Goal: Task Accomplishment & Management: Manage account settings

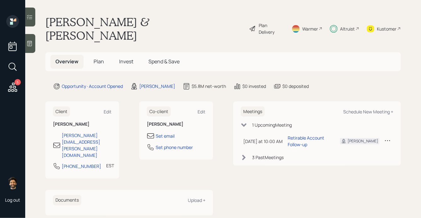
click at [121, 58] on span "Invest" at bounding box center [126, 61] width 14 height 7
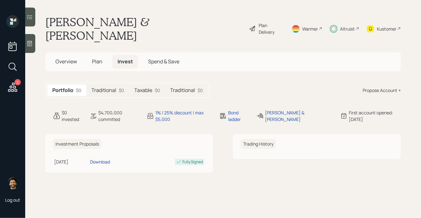
click at [109, 87] on h5 "Traditional" at bounding box center [103, 90] width 25 height 6
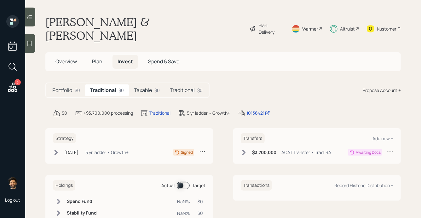
click at [143, 87] on h5 "Taxable" at bounding box center [143, 90] width 18 height 6
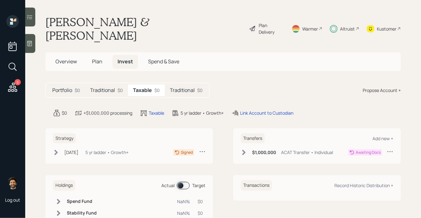
click at [175, 87] on h5 "Traditional" at bounding box center [182, 90] width 25 height 6
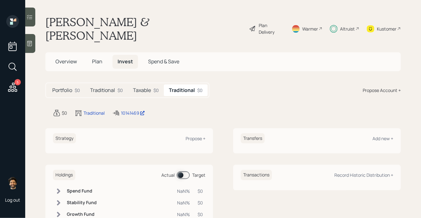
click at [150, 87] on h5 "Taxable" at bounding box center [142, 90] width 18 height 6
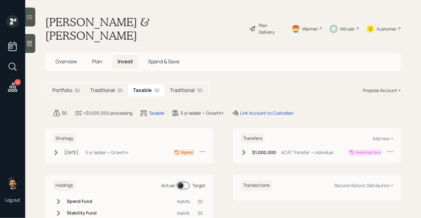
click at [336, 25] on icon at bounding box center [334, 29] width 8 height 8
click at [170, 85] on div "Traditional $0" at bounding box center [186, 91] width 43 height 12
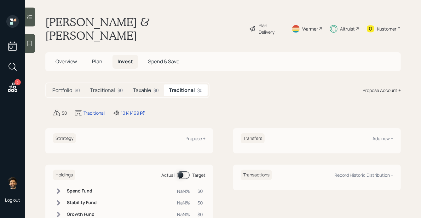
click at [104, 87] on h5 "Traditional" at bounding box center [102, 90] width 25 height 6
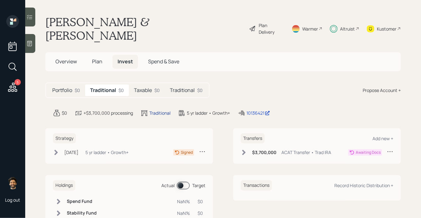
click at [165, 110] on div "Traditional" at bounding box center [159, 113] width 21 height 7
select select "traditional"
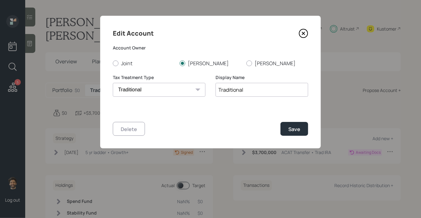
click at [217, 90] on input "Traditional" at bounding box center [262, 90] width 93 height 14
type input "[PERSON_NAME] Traditional"
click at [293, 131] on div "Save" at bounding box center [295, 129] width 12 height 7
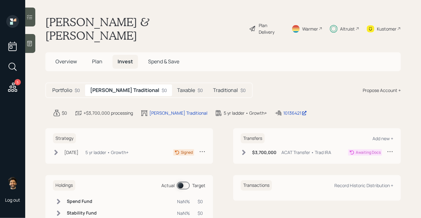
click at [177, 87] on h5 "Taxable" at bounding box center [186, 90] width 18 height 6
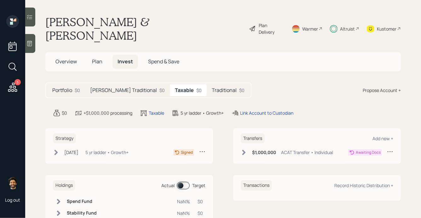
click at [210, 215] on div "Holdings Actual Target Spend Fund NaN% $0 Stability Fund NaN% $0 Growth Fund Na…" at bounding box center [129, 206] width 168 height 63
click at [241, 110] on div "Link Account to Custodian" at bounding box center [266, 113] width 53 height 7
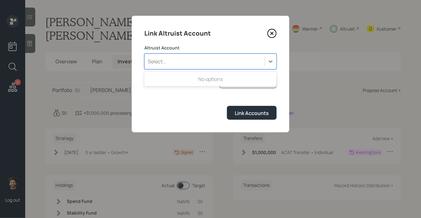
click at [165, 58] on div "Select..." at bounding box center [157, 61] width 19 height 7
click at [208, 48] on label "Altruist Account" at bounding box center [210, 48] width 132 height 6
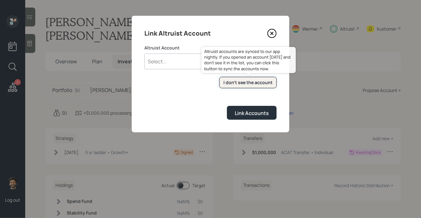
click at [240, 85] on div "I don't see the account" at bounding box center [248, 82] width 49 height 6
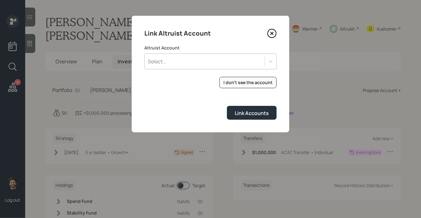
click at [176, 58] on div "Select..." at bounding box center [205, 61] width 120 height 11
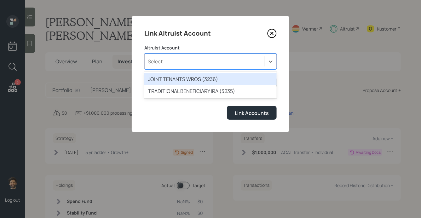
click at [173, 79] on div "JOINT TENANTS WROS (3236)" at bounding box center [210, 79] width 132 height 12
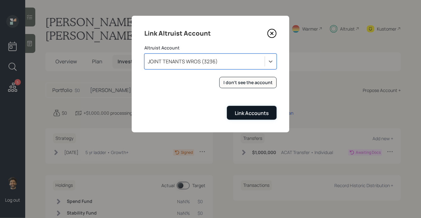
click at [242, 115] on div "Link Accounts" at bounding box center [252, 113] width 34 height 7
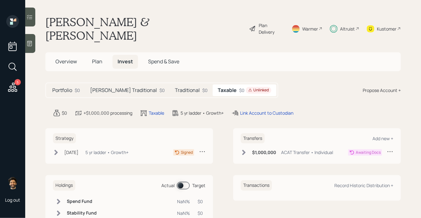
click at [175, 87] on h5 "Traditional" at bounding box center [187, 90] width 25 height 6
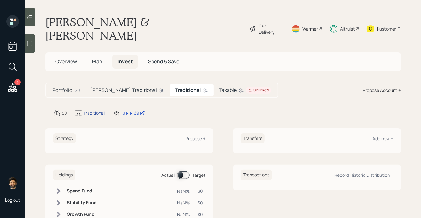
click at [95, 110] on div "Traditional" at bounding box center [94, 113] width 21 height 7
select select "traditional"
click at [95, 110] on div "Traditional" at bounding box center [94, 113] width 21 height 7
select select "traditional"
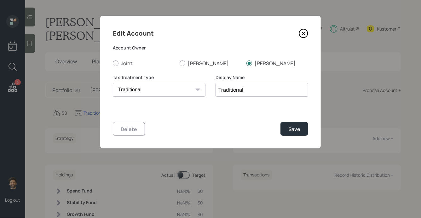
click at [218, 89] on input "Traditional" at bounding box center [262, 90] width 93 height 14
type input "[PERSON_NAME] Traditional"
click at [286, 122] on button "Save" at bounding box center [295, 129] width 28 height 14
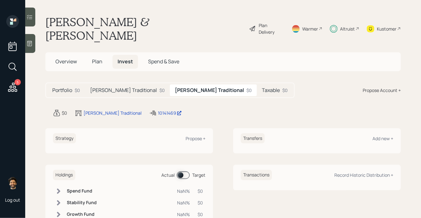
click at [257, 85] on div "Taxable $0" at bounding box center [275, 91] width 36 height 12
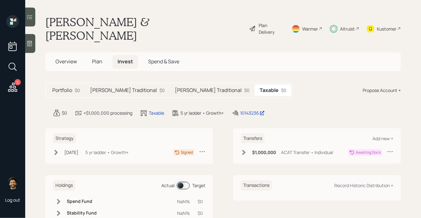
click at [175, 87] on h5 "[PERSON_NAME] Traditional" at bounding box center [208, 90] width 67 height 6
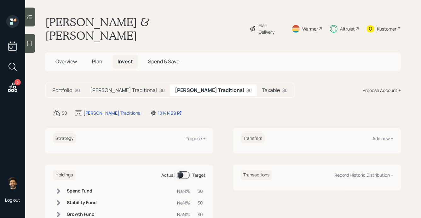
click at [257, 85] on div "Taxable $0" at bounding box center [275, 91] width 36 height 12
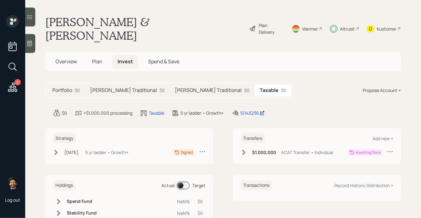
click at [383, 87] on div "Propose Account +" at bounding box center [382, 90] width 38 height 7
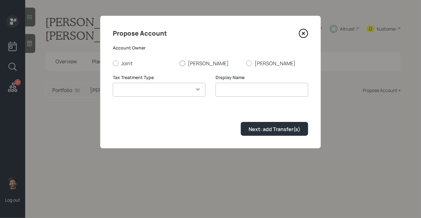
click at [186, 63] on label "[PERSON_NAME]" at bounding box center [211, 63] width 62 height 7
click at [180, 63] on input "[PERSON_NAME]" at bounding box center [179, 63] width 0 height 0
radio input "true"
click at [224, 88] on input at bounding box center [262, 90] width 93 height 14
type input "[PERSON_NAME] [PERSON_NAME]"
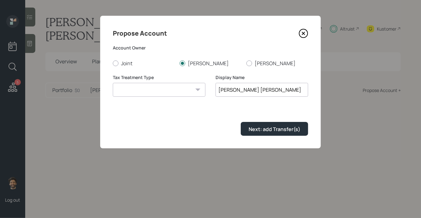
click at [159, 90] on select "Roth Taxable Traditional" at bounding box center [159, 90] width 93 height 14
select select "traditional"
click at [113, 83] on select "Roth Taxable Traditional" at bounding box center [159, 90] width 93 height 14
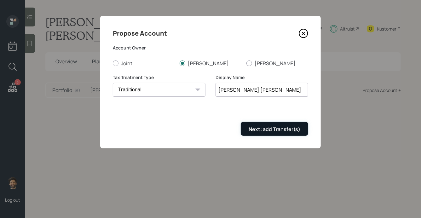
click at [253, 136] on button "Next: add Transfer(s)" at bounding box center [274, 129] width 67 height 14
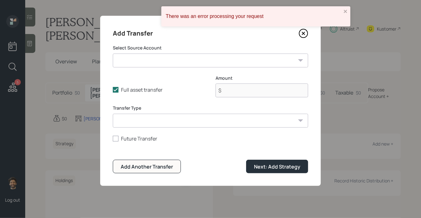
click at [158, 64] on select "Trad IRA ($3,700,000 | IRA) Checking / Savings ($650,000 | Checking / Savings) …" at bounding box center [211, 61] width 196 height 14
click at [113, 54] on select "Trad IRA ($3,700,000 | IRA) Checking / Savings ($650,000 | Checking / Savings) …" at bounding box center [211, 61] width 196 height 14
click at [168, 122] on select "ACAT Transfer Non ACAT Transfer Capitalize Rollover Rollover Deposit" at bounding box center [211, 121] width 196 height 14
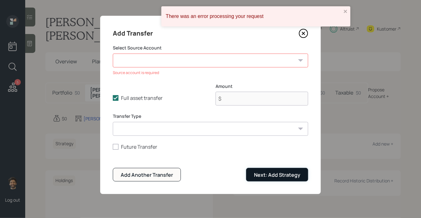
click at [266, 175] on div "Next: Add Strategy" at bounding box center [277, 175] width 46 height 7
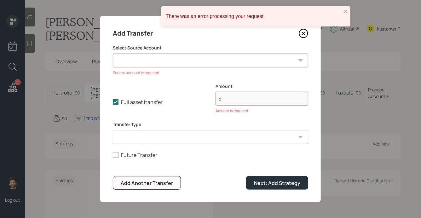
click at [304, 33] on icon at bounding box center [303, 33] width 3 height 3
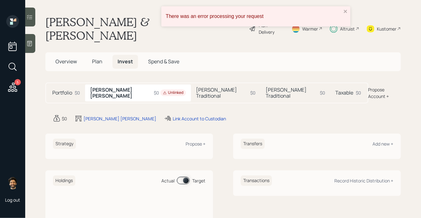
click at [172, 115] on div "Link Account to Custodian" at bounding box center [195, 119] width 62 height 8
click at [173, 115] on div "Link Account to Custodian" at bounding box center [199, 118] width 53 height 7
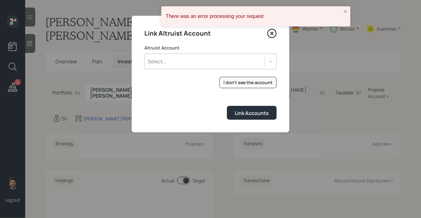
click at [197, 63] on div "Select..." at bounding box center [205, 61] width 120 height 11
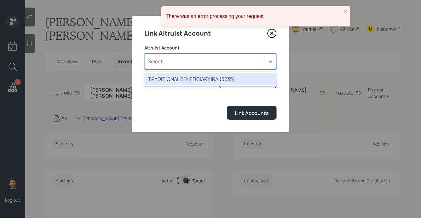
click at [191, 78] on div "TRADITIONAL BENEFICIARY IRA (3235)" at bounding box center [210, 79] width 132 height 12
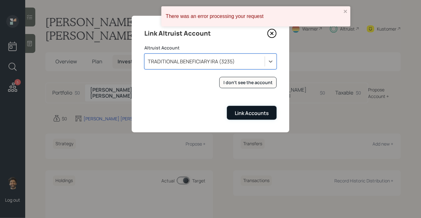
click at [241, 114] on div "Link Accounts" at bounding box center [252, 113] width 34 height 7
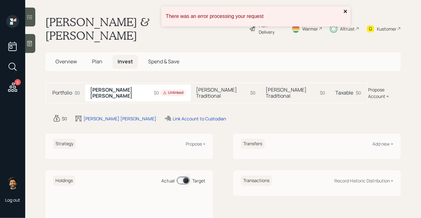
click at [347, 10] on icon "close" at bounding box center [345, 11] width 3 height 3
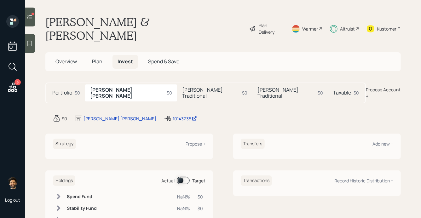
click at [182, 87] on h5 "[PERSON_NAME] Traditional" at bounding box center [211, 93] width 58 height 12
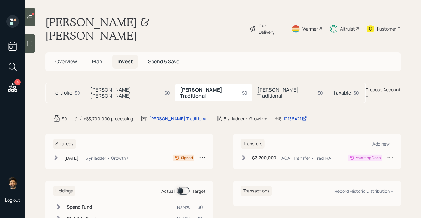
click at [258, 87] on h5 "[PERSON_NAME] Traditional" at bounding box center [287, 93] width 58 height 12
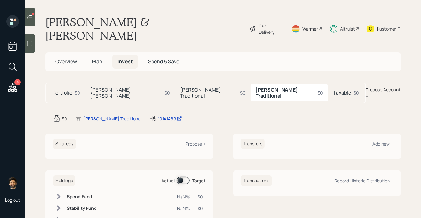
click at [333, 90] on h5 "Taxable" at bounding box center [342, 93] width 18 height 6
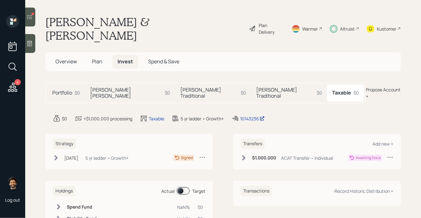
click at [190, 85] on div "[PERSON_NAME] Traditional $0" at bounding box center [213, 93] width 76 height 17
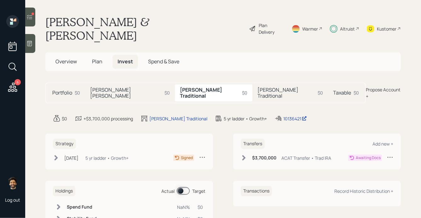
click at [258, 87] on h5 "[PERSON_NAME] Traditional" at bounding box center [287, 93] width 58 height 12
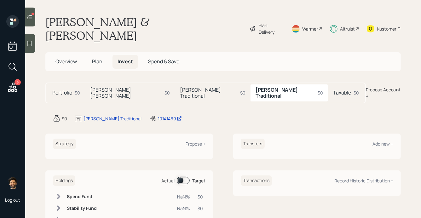
click at [95, 58] on span "Plan" at bounding box center [97, 61] width 10 height 7
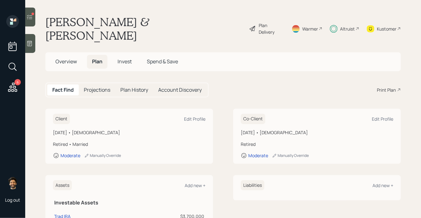
scroll to position [59, 0]
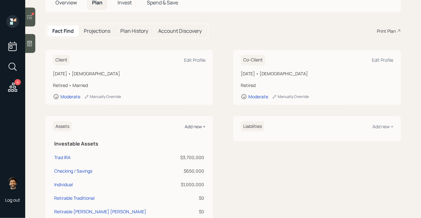
click at [187, 124] on div "Add new +" at bounding box center [195, 127] width 21 height 6
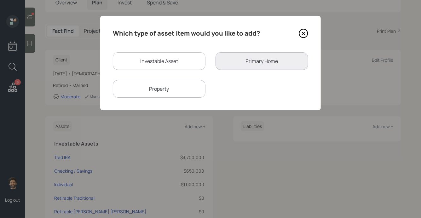
click at [137, 61] on div "Investable Asset" at bounding box center [159, 61] width 93 height 18
select select "taxable"
select select "balanced"
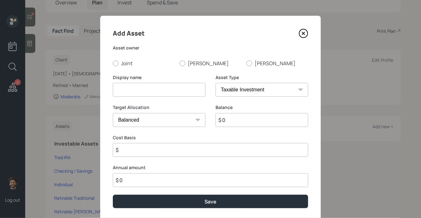
click at [125, 96] on input at bounding box center [159, 90] width 93 height 14
type input "Vanguard Inherited Account"
click at [186, 63] on label "[PERSON_NAME]" at bounding box center [211, 63] width 62 height 7
click at [180, 63] on input "[PERSON_NAME]" at bounding box center [179, 63] width 0 height 0
radio input "true"
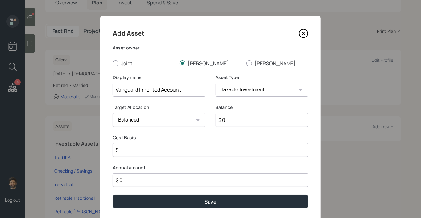
click at [231, 119] on input "$ 0" at bounding box center [262, 120] width 93 height 14
type input "$ 220,000"
click at [233, 90] on select "SEP IRA IRA Roth IRA 401(k) Roth 401(k) 403(b) Roth 403(b) 457(b) Roth 457(b) H…" at bounding box center [262, 90] width 93 height 14
select select "ira"
click at [216, 83] on select "SEP IRA IRA Roth IRA 401(k) Roth 401(k) 403(b) Roth 403(b) 457(b) Roth 457(b) H…" at bounding box center [262, 90] width 93 height 14
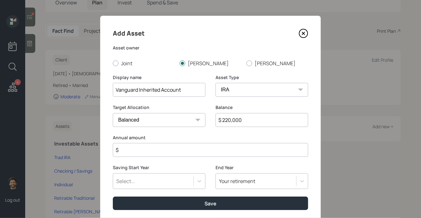
drag, startPoint x: 145, startPoint y: 153, endPoint x: 147, endPoint y: 146, distance: 7.6
click at [145, 153] on input "$" at bounding box center [211, 150] width 196 height 14
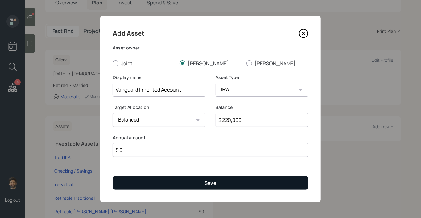
type input "$ 0"
click at [156, 186] on button "Save" at bounding box center [211, 183] width 196 height 14
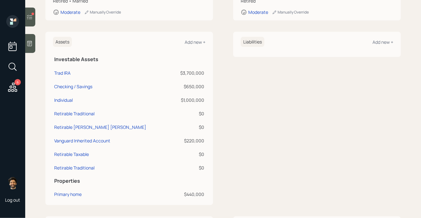
scroll to position [154, 0]
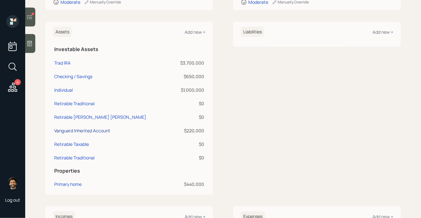
click at [81, 127] on div "Vanguard Inherited Account" at bounding box center [82, 130] width 56 height 7
select select "ira"
select select "balanced"
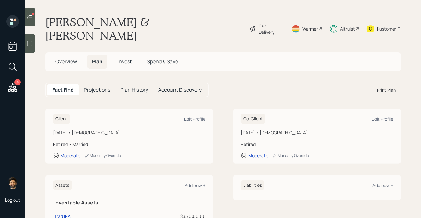
click at [126, 58] on span "Invest" at bounding box center [125, 61] width 14 height 7
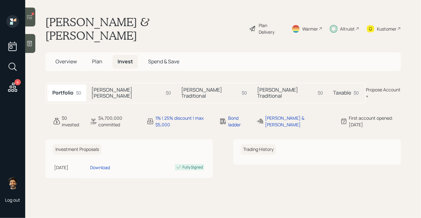
click at [112, 85] on div "David Beni IRA $0" at bounding box center [131, 93] width 90 height 17
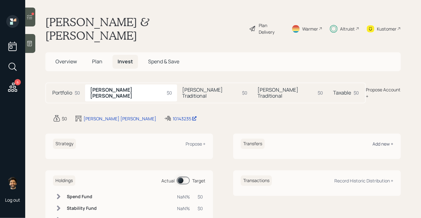
click at [389, 141] on div "Add new +" at bounding box center [383, 144] width 21 height 6
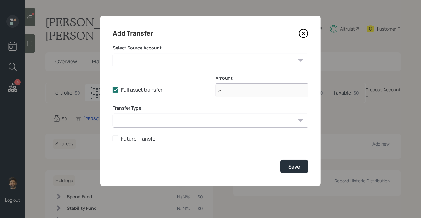
click at [193, 67] on select "Trad IRA ($3,700,000 | IRA) Checking / Savings ($650,000 | Checking / Savings) …" at bounding box center [211, 61] width 196 height 14
select select "3ac135f5-1838-4ea2-b9be-63c6d3e7cf71"
click at [113, 54] on select "Trad IRA ($3,700,000 | IRA) Checking / Savings ($650,000 | Checking / Savings) …" at bounding box center [211, 61] width 196 height 14
type input "$ 220,000"
click at [153, 124] on select "ACAT Transfer Non ACAT Transfer Capitalize Rollover Rollover Deposit" at bounding box center [211, 121] width 196 height 14
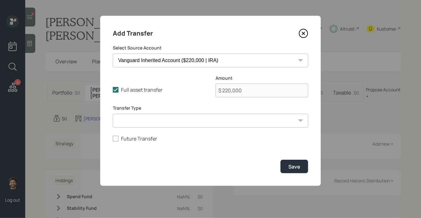
select select "acat_transfer"
click at [113, 114] on select "ACAT Transfer Non ACAT Transfer Capitalize Rollover Rollover Deposit" at bounding box center [211, 121] width 196 height 14
click at [303, 166] on button "Save" at bounding box center [295, 167] width 28 height 14
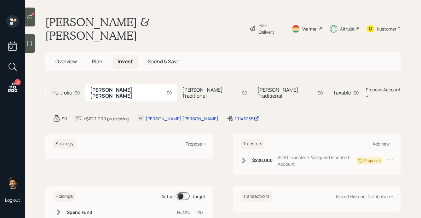
click at [196, 141] on div "Propose +" at bounding box center [196, 144] width 20 height 6
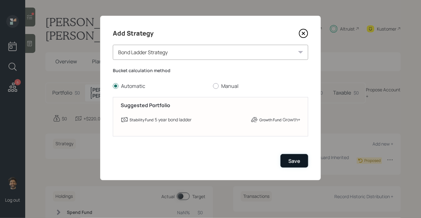
click at [293, 163] on div "Save" at bounding box center [295, 161] width 12 height 7
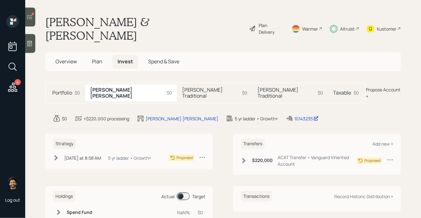
click at [100, 58] on span "Plan" at bounding box center [97, 61] width 10 height 7
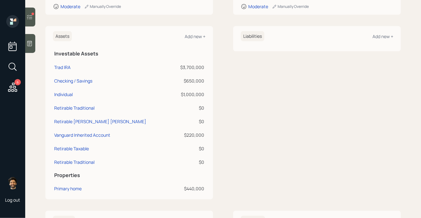
scroll to position [149, 0]
click at [191, 34] on div "Add new +" at bounding box center [195, 37] width 21 height 6
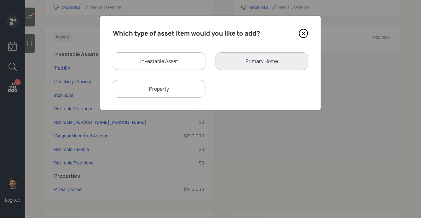
click at [150, 62] on div "Investable Asset" at bounding box center [159, 61] width 93 height 18
select select "taxable"
select select "balanced"
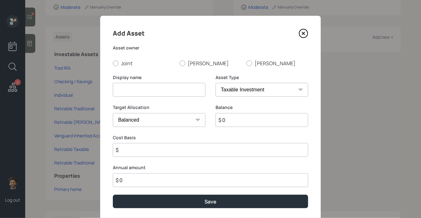
click at [134, 90] on input at bounding box center [159, 90] width 93 height 14
type input "Vanguard Brokerage"
click at [124, 66] on label "Joint" at bounding box center [144, 63] width 62 height 7
click at [113, 63] on input "Joint" at bounding box center [113, 63] width 0 height 0
radio input "true"
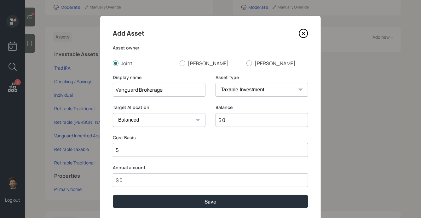
click at [229, 126] on input "$ 0" at bounding box center [262, 120] width 93 height 14
type input "$ 75,000"
click at [131, 153] on input "$" at bounding box center [211, 150] width 196 height 14
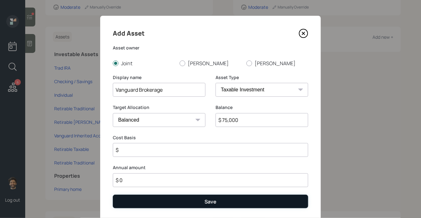
click at [141, 201] on div "Add Asset Asset owner Joint David Linda Display name Vanguard Brokerage Asset T…" at bounding box center [210, 118] width 221 height 205
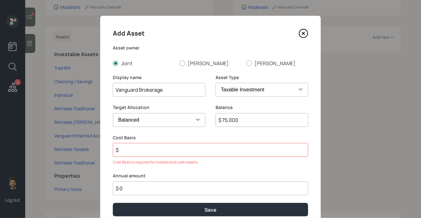
click at [133, 149] on input "$" at bounding box center [211, 150] width 196 height 14
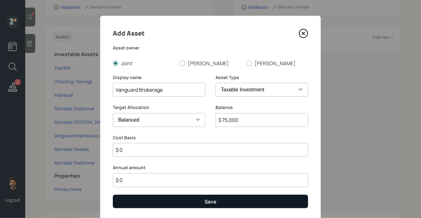
type input "$ 0"
click at [137, 200] on button "Save" at bounding box center [211, 202] width 196 height 14
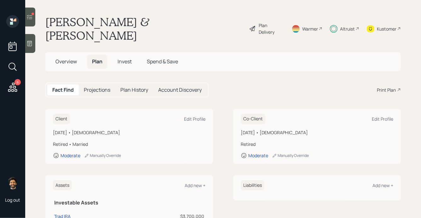
click at [126, 55] on h5 "Invest" at bounding box center [125, 62] width 24 height 14
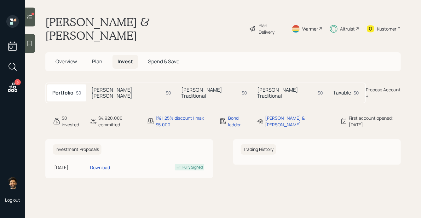
click at [333, 90] on h5 "Taxable" at bounding box center [342, 93] width 18 height 6
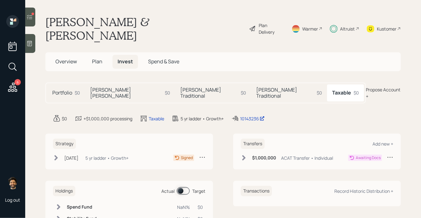
click at [149, 154] on div "Aug 28, 2025 Thursday, August 28, 2025 4:29 PM EDT 5 yr ladder • Growth+ Signed" at bounding box center [129, 158] width 153 height 8
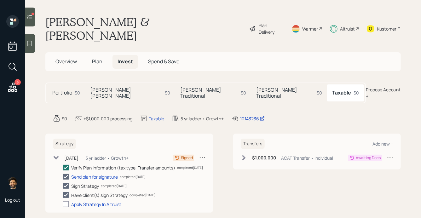
click at [246, 155] on icon at bounding box center [244, 158] width 6 height 6
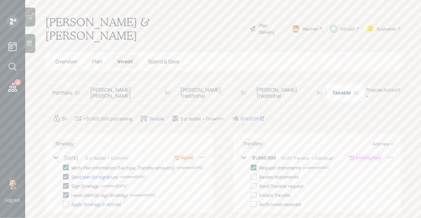
click at [382, 141] on div "Add new +" at bounding box center [383, 144] width 21 height 6
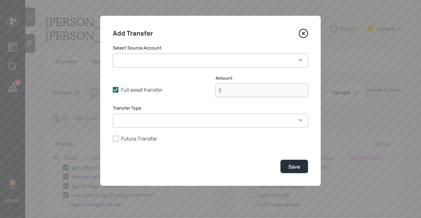
click at [171, 57] on select "Trad IRA ($3,700,000 | IRA) Checking / Savings ($650,000 | Checking / Savings) …" at bounding box center [211, 61] width 196 height 14
select select "f3db7a28-6b82-41e4-b8c7-66f290a90708"
click at [113, 54] on select "Trad IRA ($3,700,000 | IRA) Checking / Savings ($650,000 | Checking / Savings) …" at bounding box center [211, 61] width 196 height 14
type input "$ 75,000"
click at [147, 124] on select "ACAT Transfer Non ACAT Transfer Capitalize Rollover Rollover Deposit" at bounding box center [211, 121] width 196 height 14
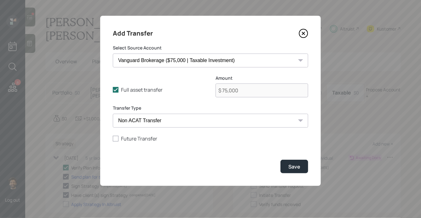
click at [113, 114] on select "ACAT Transfer Non ACAT Transfer Capitalize Rollover Rollover Deposit" at bounding box center [211, 121] width 196 height 14
click at [161, 123] on select "ACAT Transfer Non ACAT Transfer Capitalize Rollover Rollover Deposit" at bounding box center [211, 121] width 196 height 14
select select "acat_transfer"
click at [113, 114] on select "ACAT Transfer Non ACAT Transfer Capitalize Rollover Rollover Deposit" at bounding box center [211, 121] width 196 height 14
click at [301, 165] on button "Save" at bounding box center [295, 167] width 28 height 14
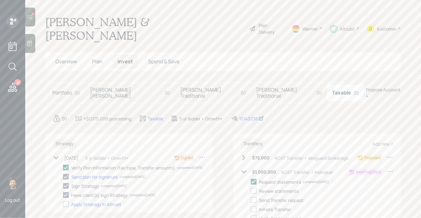
click at [246, 169] on icon at bounding box center [244, 172] width 6 height 6
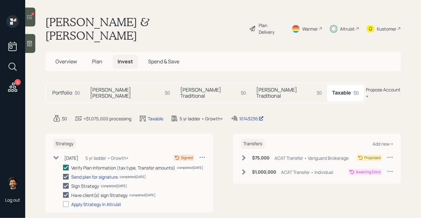
click at [92, 58] on span "Plan" at bounding box center [97, 61] width 10 height 7
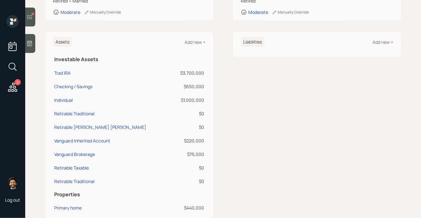
scroll to position [143, 0]
click at [60, 70] on div "Trad IRA" at bounding box center [62, 73] width 16 height 7
select select "ira"
select select "balanced"
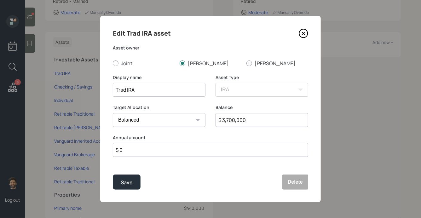
click at [139, 90] on input "Trad IRA" at bounding box center [159, 90] width 93 height 14
click at [154, 86] on input "Principal" at bounding box center [159, 90] width 93 height 14
click at [157, 89] on input "Principal" at bounding box center [159, 90] width 93 height 14
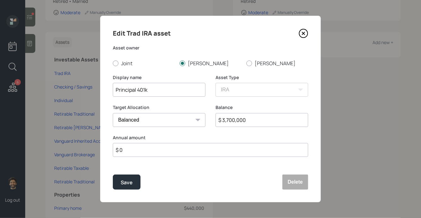
type input "Principal 401k"
click at [238, 124] on input "$ 3,700,000" at bounding box center [262, 120] width 93 height 14
type input "$ 2,600,000"
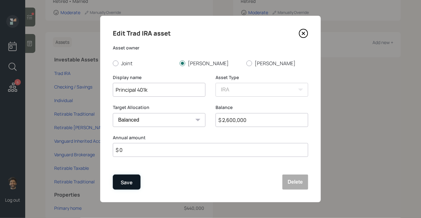
click at [128, 181] on div "Save" at bounding box center [127, 182] width 12 height 9
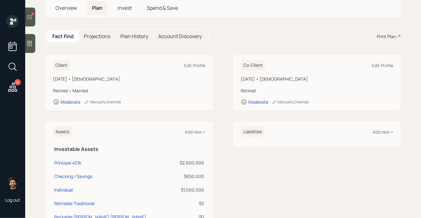
scroll to position [10, 0]
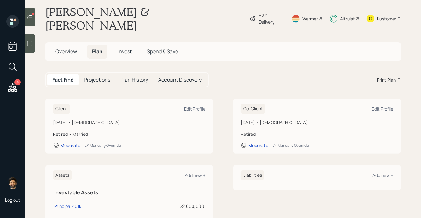
click at [125, 48] on span "Invest" at bounding box center [125, 51] width 14 height 7
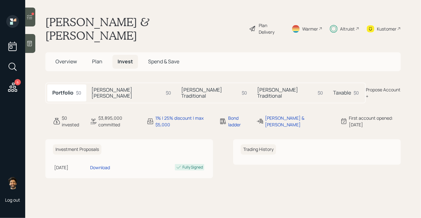
click at [108, 87] on h5 "[PERSON_NAME] [PERSON_NAME]" at bounding box center [127, 93] width 72 height 12
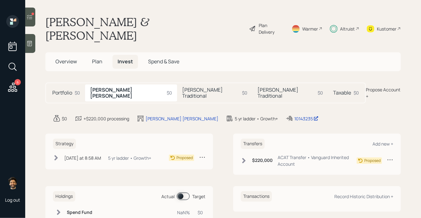
click at [182, 87] on h5 "[PERSON_NAME] Traditional" at bounding box center [211, 93] width 58 height 12
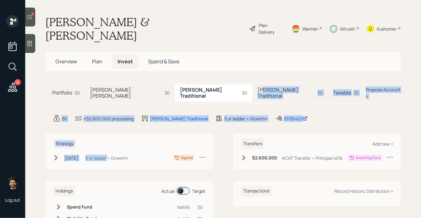
drag, startPoint x: 205, startPoint y: 79, endPoint x: 118, endPoint y: 138, distance: 105.3
click at [118, 138] on main "David Gottschlich & Linda Toole Plan Delivery Warmer Altruist Kustomer Overview…" at bounding box center [223, 109] width 396 height 218
click at [103, 139] on div "Strategy" at bounding box center [129, 144] width 153 height 10
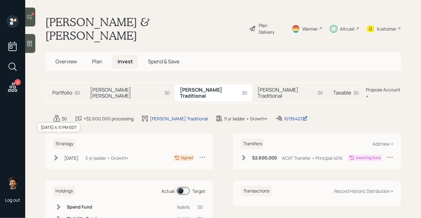
click at [69, 155] on div "[DATE]" at bounding box center [71, 158] width 14 height 7
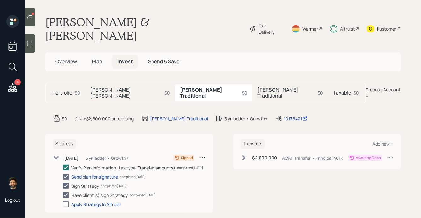
click at [66, 201] on div at bounding box center [66, 204] width 6 height 6
click at [63, 204] on input "checkbox" at bounding box center [63, 204] width 0 height 0
checkbox input "true"
click at [173, 108] on main "David Gottschlich & Linda Toole Plan Delivery Warmer Altruist Kustomer Overview…" at bounding box center [223, 109] width 396 height 218
click at [258, 87] on h5 "[PERSON_NAME] Traditional" at bounding box center [287, 93] width 58 height 12
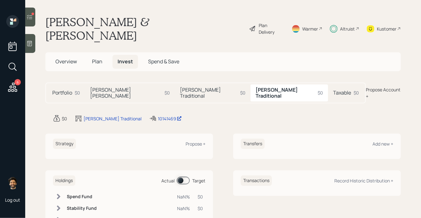
click at [333, 90] on h5 "Taxable" at bounding box center [342, 93] width 18 height 6
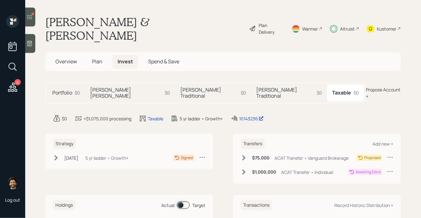
click at [109, 155] on div "5 yr ladder • Growth+" at bounding box center [106, 158] width 43 height 7
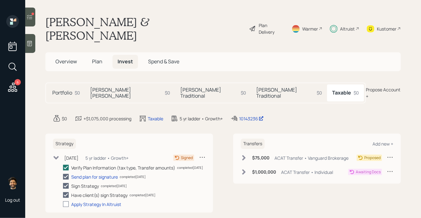
click at [66, 201] on div at bounding box center [66, 204] width 6 height 6
click at [63, 204] on input "checkbox" at bounding box center [63, 204] width 0 height 0
checkbox input "true"
click at [55, 154] on icon at bounding box center [56, 157] width 6 height 6
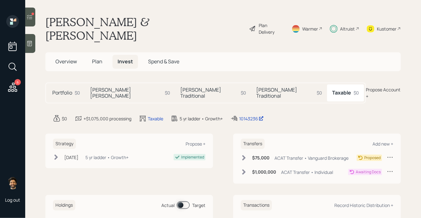
click at [256, 87] on h5 "[PERSON_NAME] Traditional" at bounding box center [285, 93] width 58 height 12
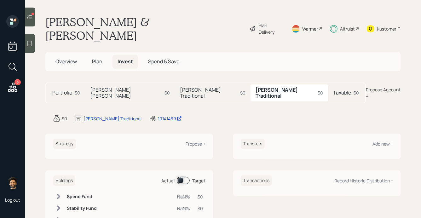
click at [107, 87] on h5 "[PERSON_NAME] [PERSON_NAME]" at bounding box center [126, 93] width 72 height 12
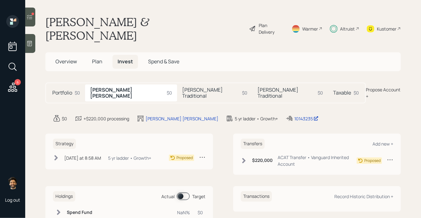
click at [93, 58] on span "Plan" at bounding box center [97, 61] width 10 height 7
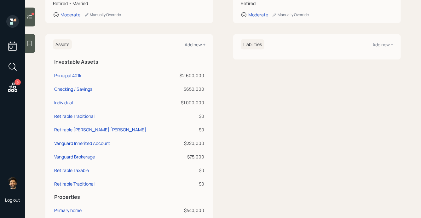
scroll to position [142, 0]
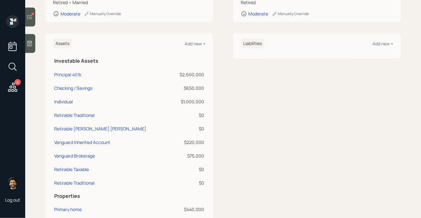
click at [61, 98] on div "Individual" at bounding box center [63, 101] width 19 height 7
select select "taxable"
select select "balanced"
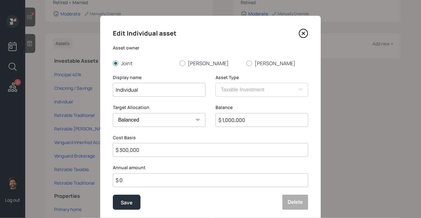
click at [122, 93] on input "Individual" at bounding box center [159, 90] width 93 height 14
type input "MLynch Joint"
click at [230, 121] on input "$ 1,000,000" at bounding box center [262, 120] width 93 height 14
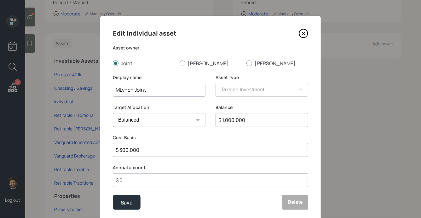
click at [230, 121] on input "$ 1,000,000" at bounding box center [262, 120] width 93 height 14
type input "$ 990,000"
click at [121, 154] on input "$ 300,000" at bounding box center [211, 150] width 196 height 14
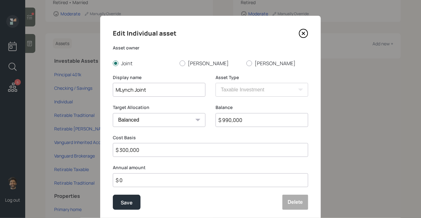
click at [121, 154] on input "$ 300,000" at bounding box center [211, 150] width 196 height 14
type input "$ 500,000"
click at [123, 208] on button "Save" at bounding box center [127, 202] width 28 height 15
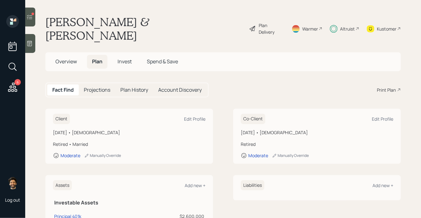
click at [125, 58] on span "Invest" at bounding box center [125, 61] width 14 height 7
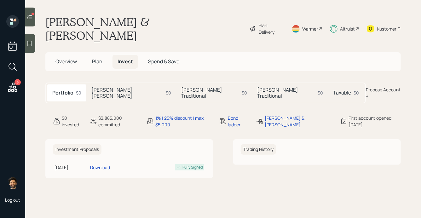
click at [333, 90] on h5 "Taxable" at bounding box center [342, 93] width 18 height 6
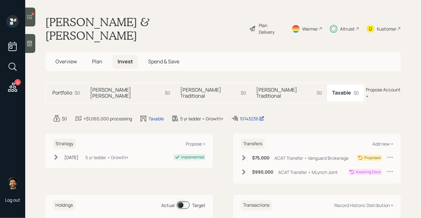
click at [246, 170] on icon at bounding box center [243, 172] width 3 height 5
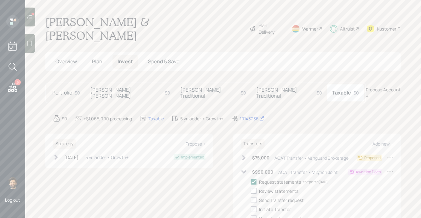
click at [253, 188] on div at bounding box center [254, 191] width 6 height 6
click at [251, 191] on input "checkbox" at bounding box center [251, 191] width 0 height 0
checkbox input "true"
click at [248, 154] on div "$75,000 ACAT Transfer • Vanguard Brokerage" at bounding box center [295, 158] width 108 height 8
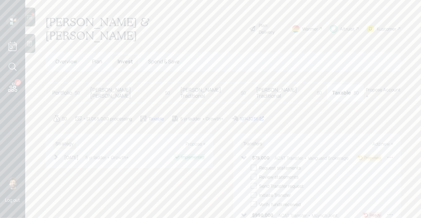
click at [254, 165] on div at bounding box center [254, 168] width 6 height 6
click at [251, 168] on input "checkbox" at bounding box center [251, 168] width 0 height 0
checkbox input "true"
click at [253, 179] on div at bounding box center [254, 182] width 6 height 6
click at [251, 182] on input "checkbox" at bounding box center [251, 182] width 0 height 0
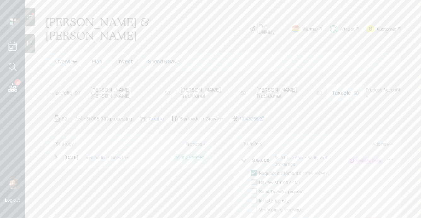
checkbox input "true"
click at [256, 87] on h5 "[PERSON_NAME] Traditional" at bounding box center [285, 93] width 58 height 12
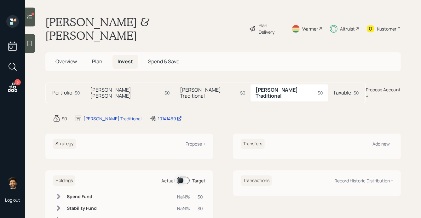
click at [180, 87] on h5 "[PERSON_NAME] Traditional" at bounding box center [209, 93] width 58 height 12
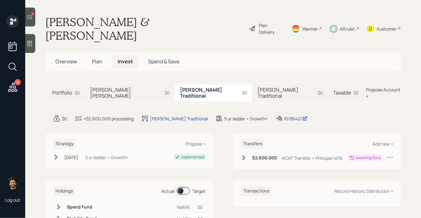
click at [247, 155] on icon at bounding box center [244, 158] width 6 height 6
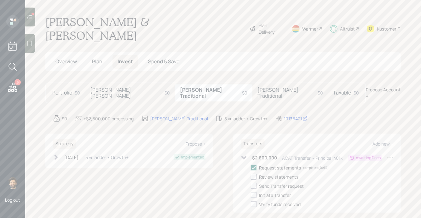
click at [255, 174] on div at bounding box center [254, 177] width 6 height 6
click at [251, 177] on input "checkbox" at bounding box center [251, 177] width 0 height 0
checkbox input "true"
click at [120, 87] on h5 "[PERSON_NAME] [PERSON_NAME]" at bounding box center [126, 93] width 72 height 12
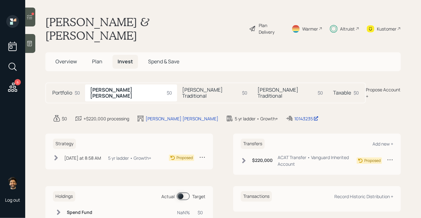
click at [241, 154] on div "$220,000 ACAT Transfer • Vanguard Inherited Account" at bounding box center [299, 160] width 116 height 13
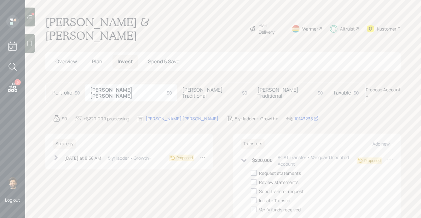
click at [252, 170] on div at bounding box center [254, 173] width 6 height 6
click at [251, 173] on input "checkbox" at bounding box center [251, 173] width 0 height 0
checkbox input "true"
click at [95, 58] on span "Plan" at bounding box center [97, 61] width 10 height 7
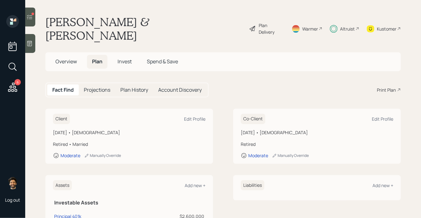
click at [271, 22] on div "Plan Delivery" at bounding box center [271, 28] width 25 height 13
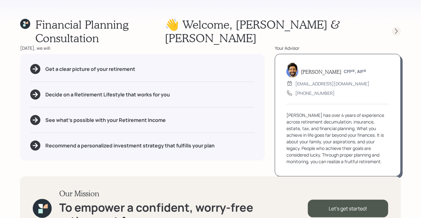
click at [396, 29] on icon at bounding box center [396, 31] width 3 height 5
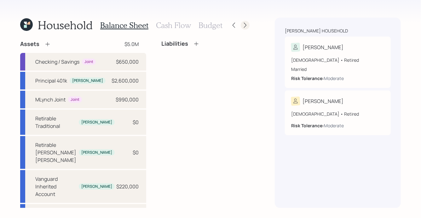
click at [244, 27] on icon at bounding box center [245, 25] width 3 height 5
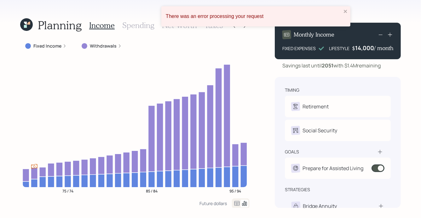
click at [18, 23] on div "Planning Income Spending Net Worth Taxes Fixed Income Withdrawals 75 / 74 85 / …" at bounding box center [210, 109] width 421 height 218
click at [345, 12] on icon "close" at bounding box center [345, 11] width 3 height 3
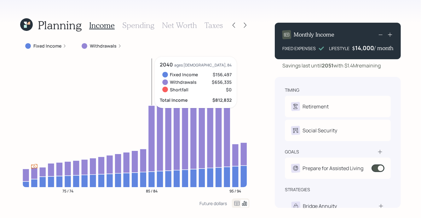
click at [237, 204] on icon at bounding box center [237, 204] width 8 height 8
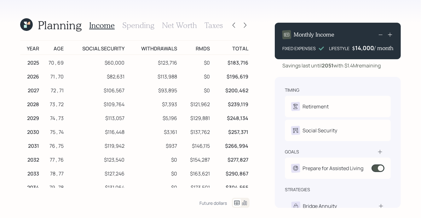
click at [244, 203] on icon at bounding box center [245, 203] width 8 height 8
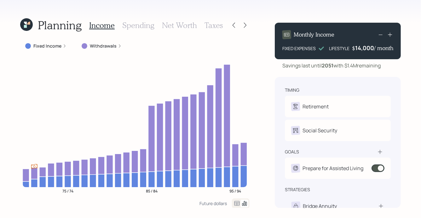
click at [26, 25] on icon at bounding box center [25, 23] width 3 height 3
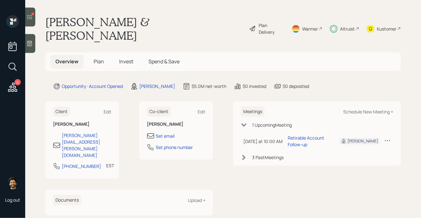
click at [96, 58] on span "Plan" at bounding box center [99, 61] width 10 height 7
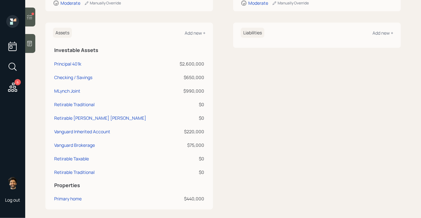
scroll to position [152, 0]
click at [196, 30] on div "Add new +" at bounding box center [195, 33] width 21 height 6
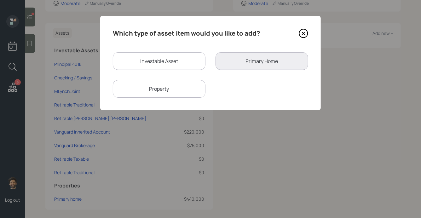
click at [145, 62] on div "Investable Asset" at bounding box center [159, 61] width 93 height 18
select select "taxable"
select select "balanced"
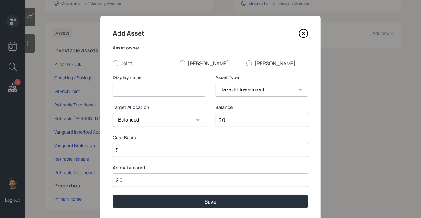
click at [130, 84] on input at bounding box center [159, 90] width 93 height 14
type input "Linda IRA"
click at [242, 120] on input "$ 0" at bounding box center [262, 120] width 93 height 14
type input "$ 371,000"
click at [244, 91] on select "SEP IRA IRA Roth IRA 401(k) Roth 401(k) 403(b) Roth 403(b) 457(b) Roth 457(b) H…" at bounding box center [262, 90] width 93 height 14
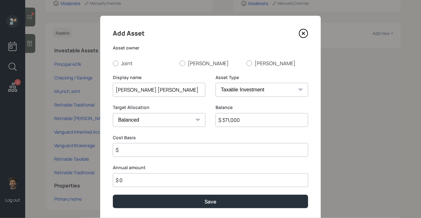
select select "ira"
click at [216, 83] on select "SEP IRA IRA Roth IRA 401(k) Roth 401(k) 403(b) Roth 403(b) 457(b) Roth 457(b) H…" at bounding box center [262, 90] width 93 height 14
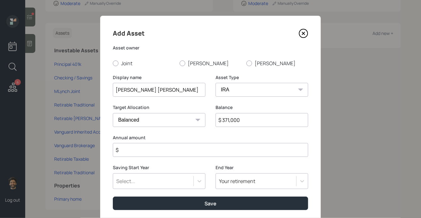
click at [131, 152] on input "$" at bounding box center [211, 150] width 196 height 14
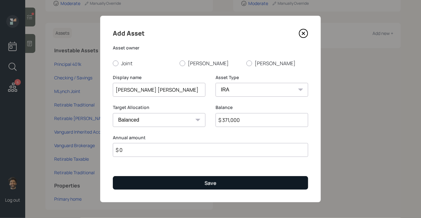
type input "$ 0"
click at [135, 184] on button "Save" at bounding box center [211, 183] width 196 height 14
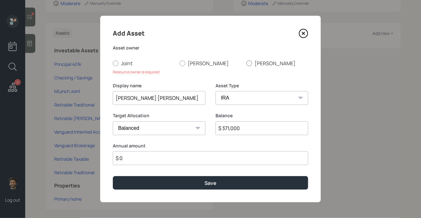
click at [248, 66] on div at bounding box center [250, 64] width 6 height 6
click at [247, 63] on input "Linda" at bounding box center [246, 63] width 0 height 0
radio input "true"
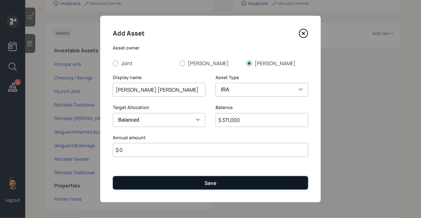
click at [180, 181] on button "Save" at bounding box center [211, 183] width 196 height 14
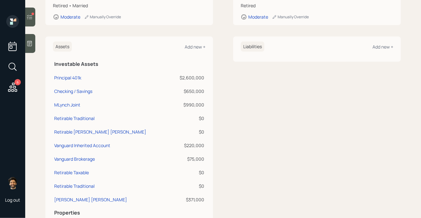
scroll to position [138, 0]
click at [67, 75] on div "Principal 401k" at bounding box center [67, 78] width 27 height 7
select select "ira"
select select "balanced"
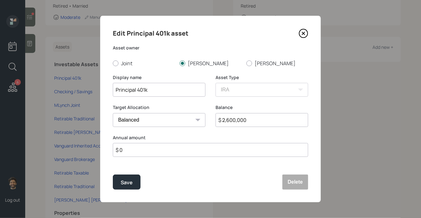
click at [115, 88] on input "Principal 401k" at bounding box center [159, 90] width 93 height 14
type input "David Principal 401k"
click at [126, 182] on div "Save" at bounding box center [127, 182] width 12 height 9
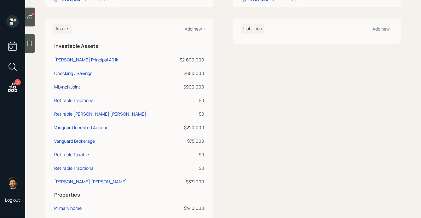
scroll to position [157, 0]
click at [70, 124] on div "Vanguard Inherited Account" at bounding box center [82, 127] width 56 height 7
select select "ira"
select select "balanced"
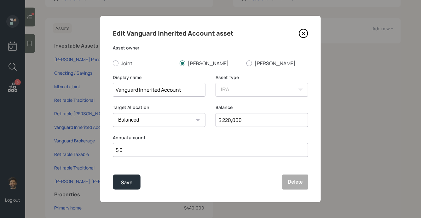
click at [115, 89] on input "Vanguard Inherited Account" at bounding box center [159, 90] width 93 height 14
type input "David Vanguard Inherited Account"
click at [126, 178] on button "Save" at bounding box center [127, 182] width 28 height 15
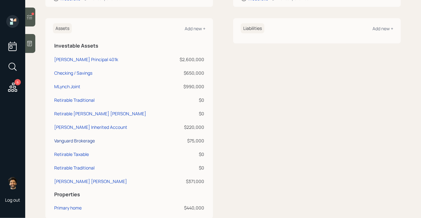
click at [78, 137] on div "Vanguard Brokerage" at bounding box center [74, 140] width 41 height 7
select select "taxable"
select select "balanced"
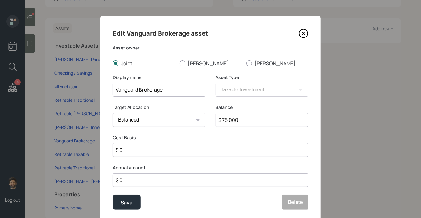
click at [139, 90] on input "Vanguard Brokerage" at bounding box center [159, 90] width 93 height 14
type input "Vanguard Joint Brokerage"
click at [127, 200] on div "Save" at bounding box center [127, 202] width 12 height 9
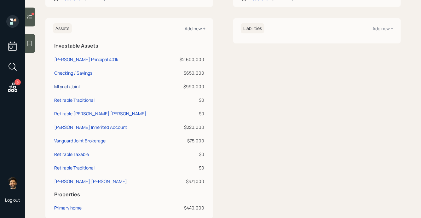
click at [69, 83] on div "MLynch Joint" at bounding box center [67, 86] width 26 height 7
select select "taxable"
select select "balanced"
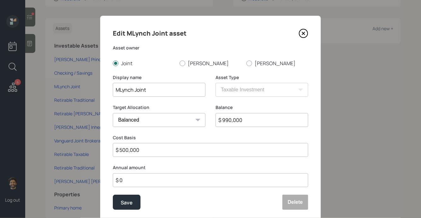
click at [157, 90] on input "MLynch Joint" at bounding box center [159, 90] width 93 height 14
type input "MLynch Joint Brokerage"
click at [128, 201] on div "Save" at bounding box center [127, 202] width 12 height 9
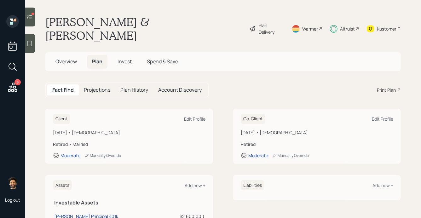
click at [133, 55] on h5 "Invest" at bounding box center [125, 62] width 24 height 14
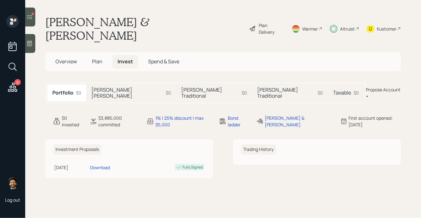
click at [115, 85] on div "David Beni IRA $0" at bounding box center [131, 93] width 90 height 17
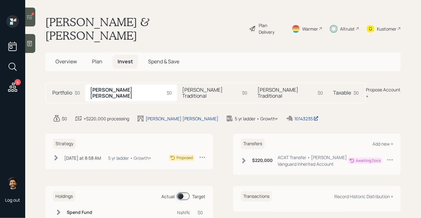
click at [182, 87] on h5 "David Traditional" at bounding box center [211, 93] width 58 height 12
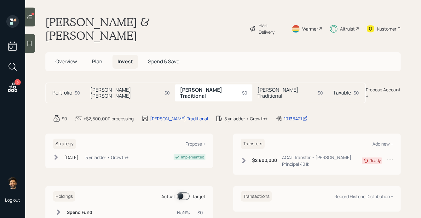
click at [258, 87] on h5 "Linda Traditional" at bounding box center [287, 93] width 58 height 12
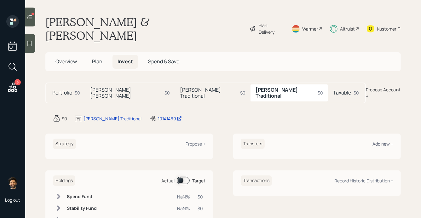
click at [384, 141] on div "Add new +" at bounding box center [383, 144] width 21 height 6
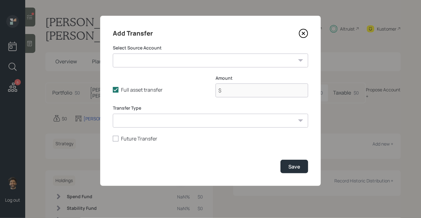
click at [213, 60] on select "David Principal 401k ($2,600,000 | IRA) Checking / Savings ($650,000 | Checking…" at bounding box center [211, 61] width 196 height 14
select select "df8cd742-ca28-4416-ba80-0c8fdae702ce"
click at [113, 54] on select "David Principal 401k ($2,600,000 | IRA) Checking / Savings ($650,000 | Checking…" at bounding box center [211, 61] width 196 height 14
type input "$ 371,000"
click at [246, 118] on select "ACAT Transfer Non ACAT Transfer Capitalize Rollover Rollover Deposit" at bounding box center [211, 121] width 196 height 14
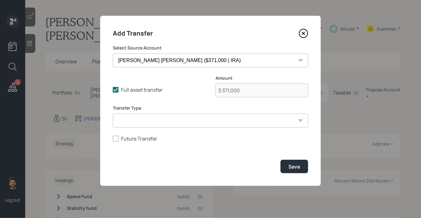
select select "acat_transfer"
click at [113, 114] on select "ACAT Transfer Non ACAT Transfer Capitalize Rollover Rollover Deposit" at bounding box center [211, 121] width 196 height 14
click at [299, 170] on div "Save" at bounding box center [295, 166] width 12 height 7
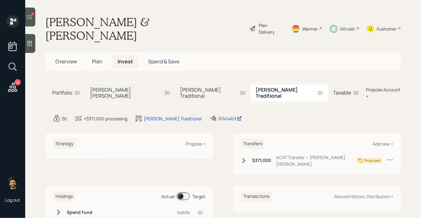
click at [243, 158] on icon at bounding box center [243, 160] width 3 height 5
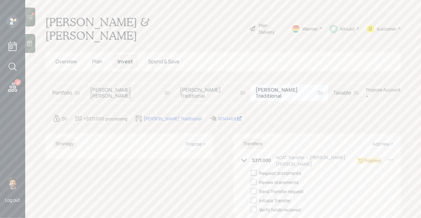
click at [255, 170] on div at bounding box center [254, 173] width 6 height 6
click at [251, 173] on input "checkbox" at bounding box center [251, 173] width 0 height 0
checkbox input "true"
click at [255, 179] on div at bounding box center [254, 182] width 6 height 6
click at [251, 182] on input "checkbox" at bounding box center [251, 182] width 0 height 0
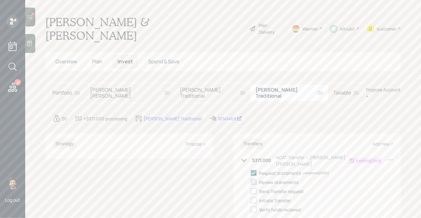
checkbox input "true"
click at [196, 139] on div "Strategy Propose +" at bounding box center [129, 144] width 153 height 10
click at [193, 141] on div "Propose +" at bounding box center [196, 144] width 20 height 6
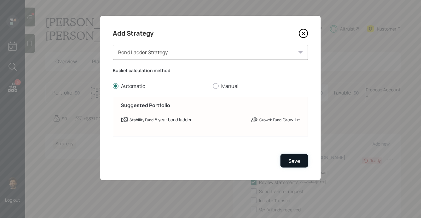
click at [301, 162] on button "Save" at bounding box center [295, 161] width 28 height 14
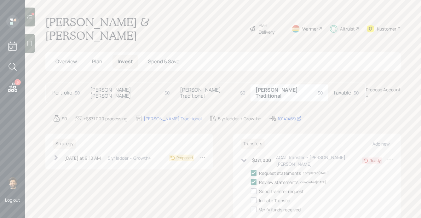
click at [99, 87] on h5 "David Beni IRA" at bounding box center [126, 93] width 72 height 12
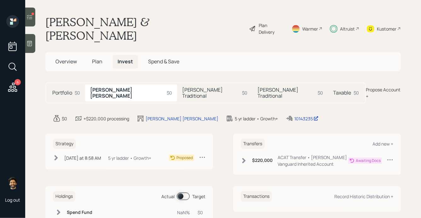
click at [258, 87] on h5 "Linda Traditional" at bounding box center [287, 93] width 58 height 12
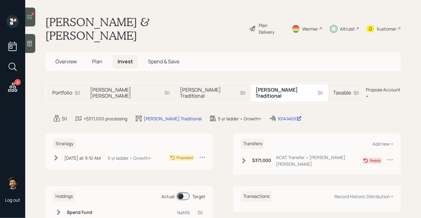
click at [328, 85] on div "Taxable $0" at bounding box center [346, 93] width 36 height 17
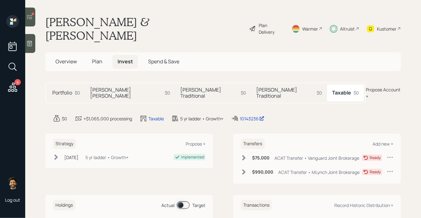
click at [180, 87] on h5 "David Traditional" at bounding box center [209, 93] width 58 height 12
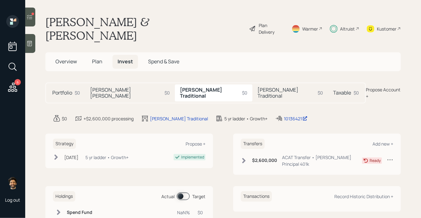
click at [258, 87] on h5 "Linda Traditional" at bounding box center [287, 93] width 58 height 12
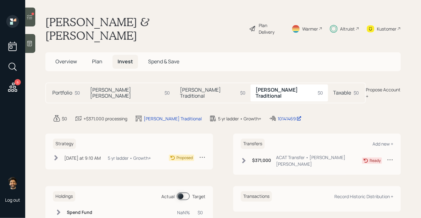
click at [180, 87] on h5 "David Traditional" at bounding box center [209, 93] width 58 height 12
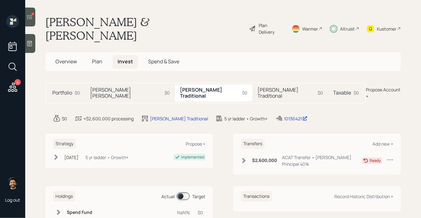
click at [31, 15] on icon at bounding box center [29, 17] width 6 height 6
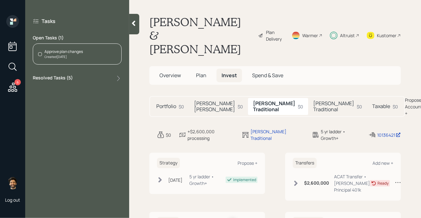
click at [133, 18] on div at bounding box center [134, 24] width 10 height 20
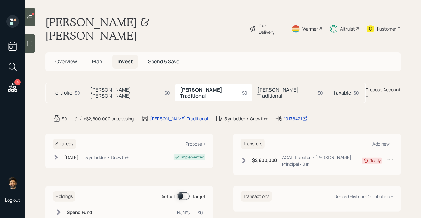
click at [113, 87] on h5 "David Beni IRA" at bounding box center [126, 93] width 72 height 12
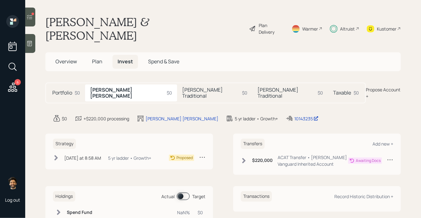
click at [73, 85] on div "Portfolio $0" at bounding box center [66, 93] width 38 height 17
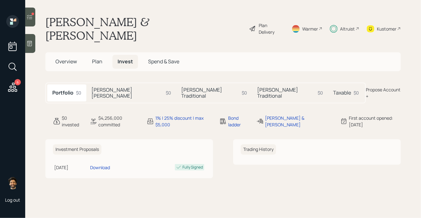
click at [166, 90] on div "$0" at bounding box center [168, 93] width 5 height 7
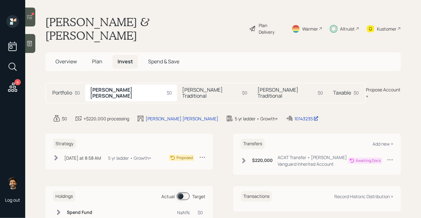
click at [253, 85] on div "Linda Traditional $0" at bounding box center [291, 93] width 76 height 17
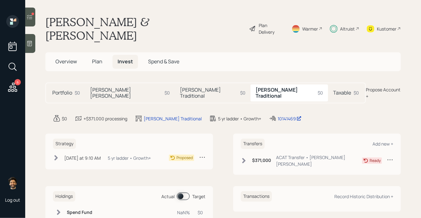
click at [253, 158] on h6 "$371,000" at bounding box center [261, 160] width 19 height 5
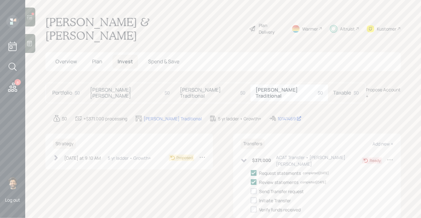
click at [180, 87] on h5 "David Traditional" at bounding box center [209, 93] width 58 height 12
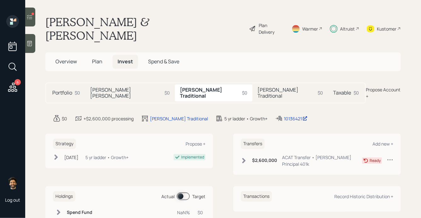
click at [258, 87] on h5 "Linda Traditional" at bounding box center [287, 93] width 58 height 12
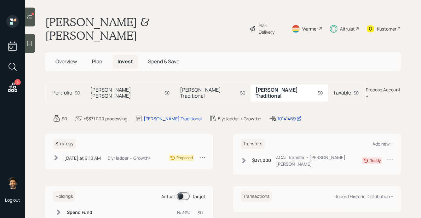
click at [180, 87] on h5 "David Traditional" at bounding box center [209, 93] width 58 height 12
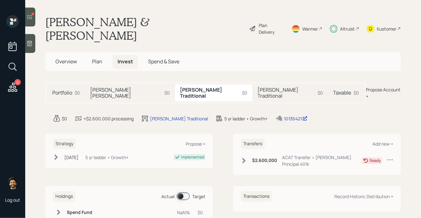
click at [120, 87] on h5 "David Beni IRA" at bounding box center [126, 93] width 72 height 12
